Goal: Transaction & Acquisition: Purchase product/service

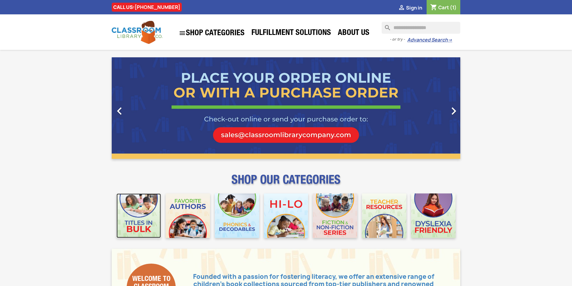
click at [132, 218] on img at bounding box center [139, 215] width 44 height 44
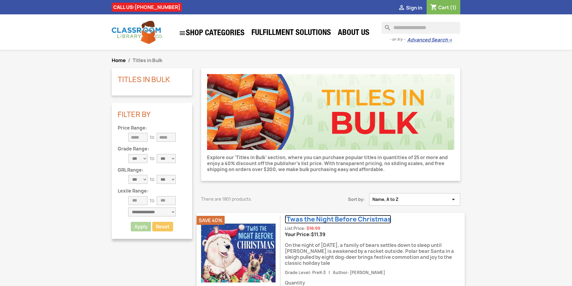
click at [316, 220] on link "'Twas the Night Before Christmas" at bounding box center [338, 219] width 106 height 9
